Goal: Information Seeking & Learning: Learn about a topic

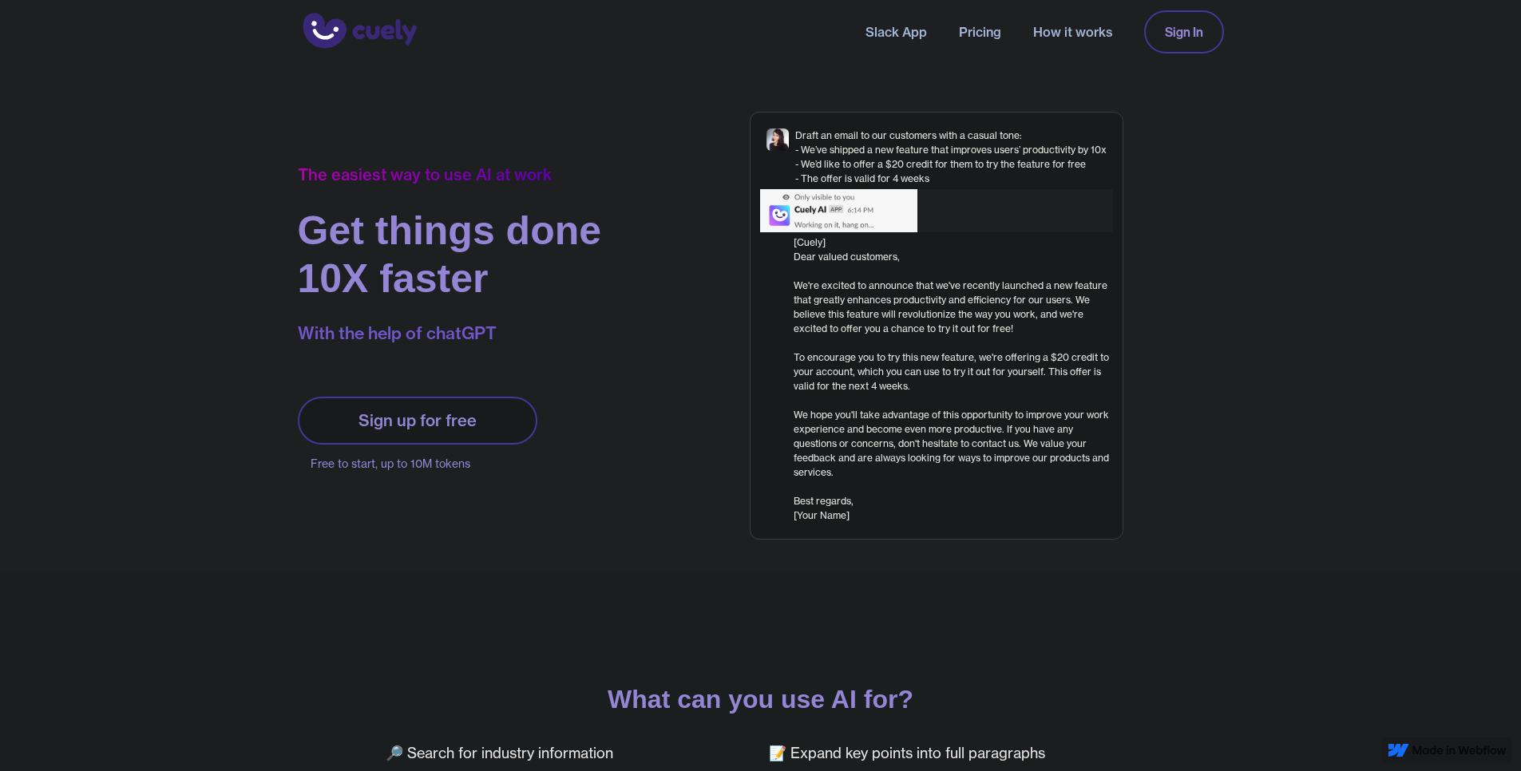
click at [1061, 30] on link "How it works" at bounding box center [1072, 31] width 79 height 19
click at [371, 33] on img "home" at bounding box center [358, 31] width 120 height 43
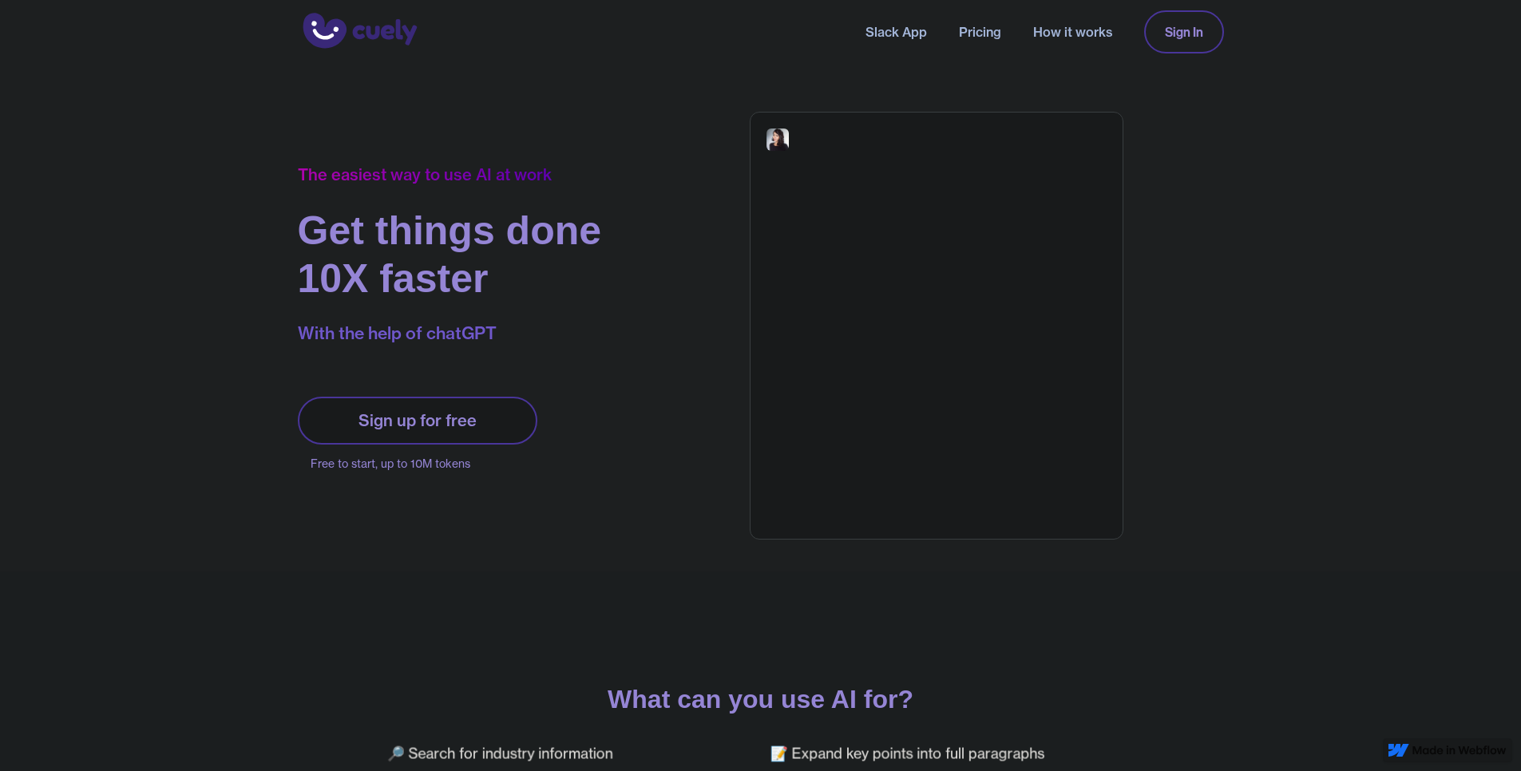
click at [979, 32] on link "Pricing" at bounding box center [980, 31] width 42 height 19
